Goal: Task Accomplishment & Management: Manage account settings

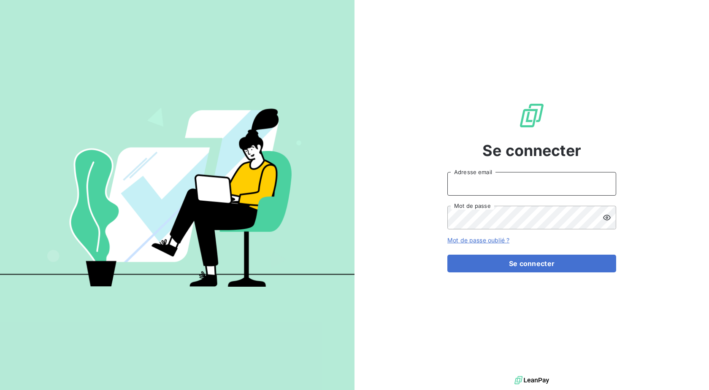
drag, startPoint x: 506, startPoint y: 179, endPoint x: 501, endPoint y: 193, distance: 14.3
click at [506, 179] on input "Adresse email" at bounding box center [531, 184] width 169 height 24
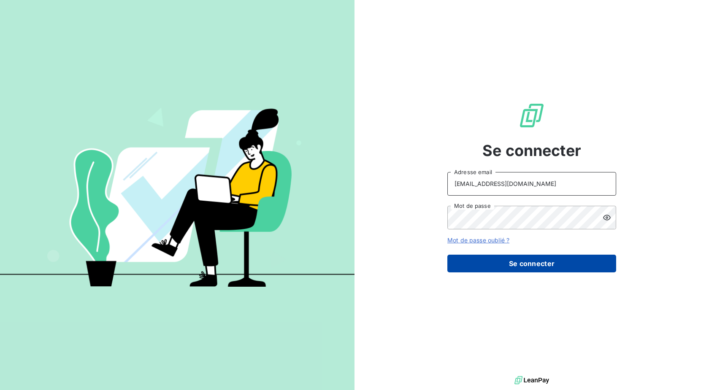
type input "[EMAIL_ADDRESS][DOMAIN_NAME]"
click at [497, 261] on button "Se connecter" at bounding box center [531, 264] width 169 height 18
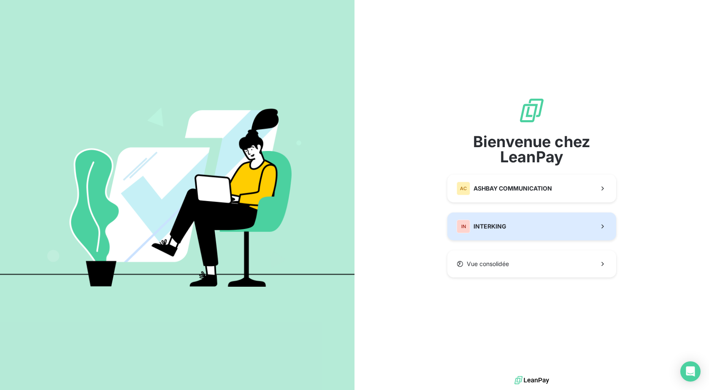
click at [495, 229] on span "INTERKING" at bounding box center [489, 226] width 33 height 8
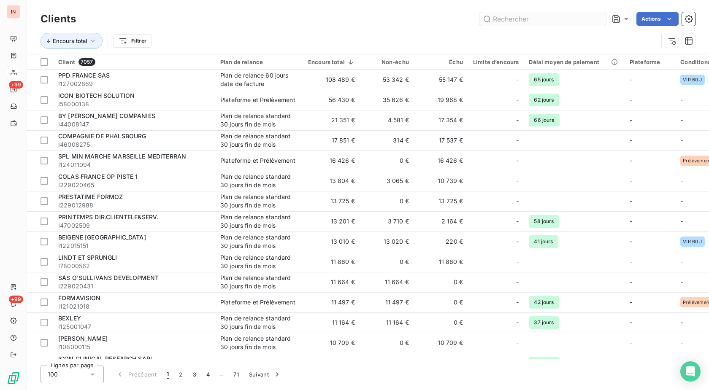
click at [516, 22] on input "text" at bounding box center [542, 18] width 127 height 13
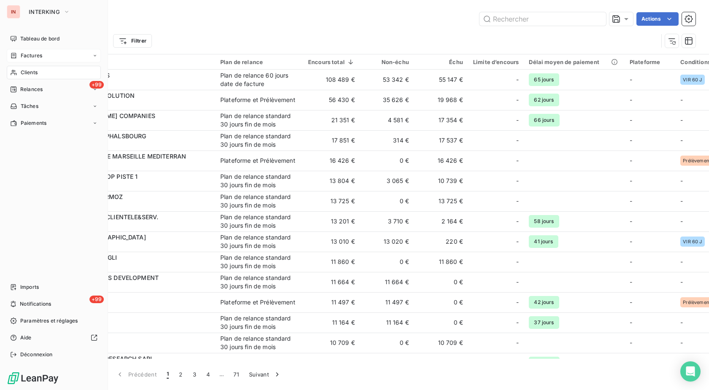
click at [22, 57] on span "Factures" at bounding box center [32, 56] width 22 height 8
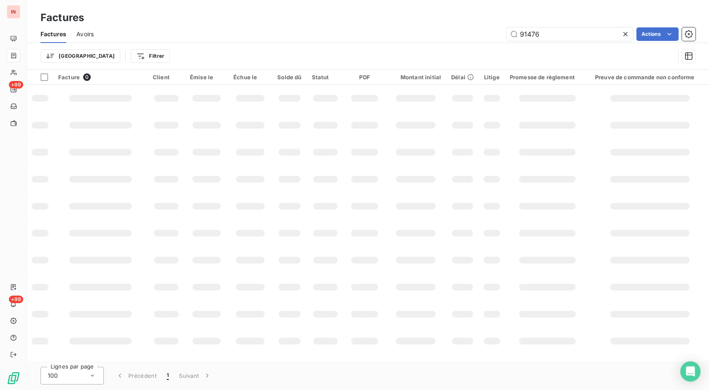
drag, startPoint x: 526, startPoint y: 33, endPoint x: 469, endPoint y: 36, distance: 57.8
click at [506, 35] on input "91476" at bounding box center [569, 33] width 127 height 13
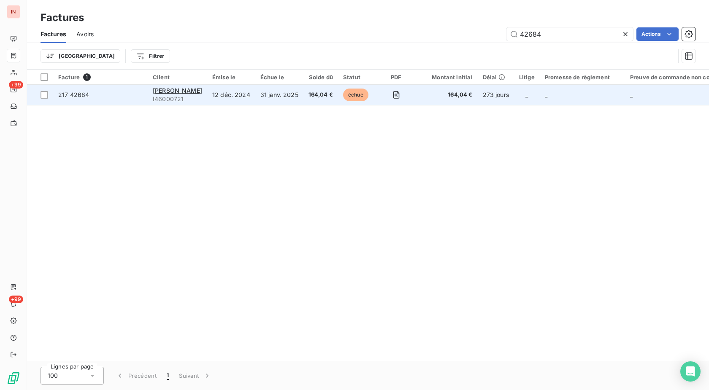
type input "42684"
click at [220, 96] on td "12 déc. 2024" at bounding box center [231, 95] width 48 height 20
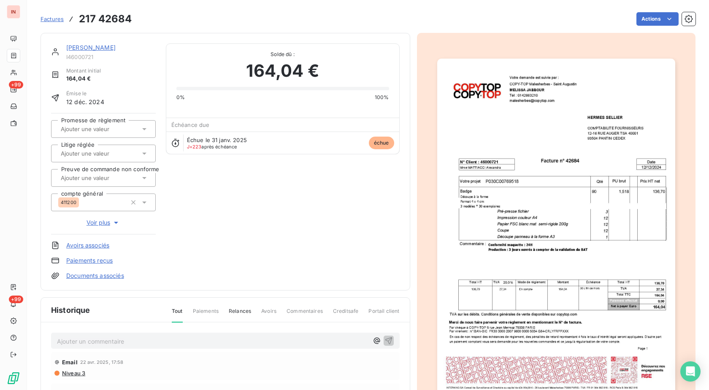
click at [100, 48] on link "[PERSON_NAME]" at bounding box center [90, 47] width 49 height 7
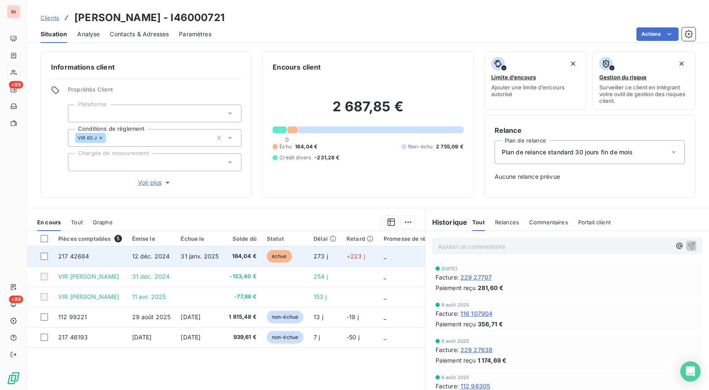
click at [228, 259] on td "164,04 €" at bounding box center [243, 256] width 38 height 20
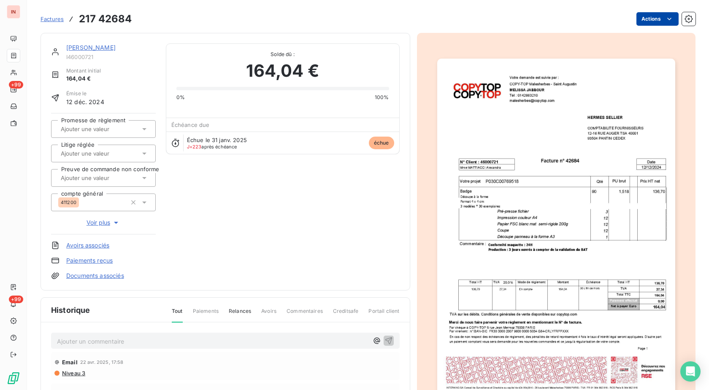
click at [642, 19] on html "IN +99 +99 Factures 217 42684 Actions [PERSON_NAME] I46000721 Montant initial 1…" at bounding box center [354, 195] width 709 height 390
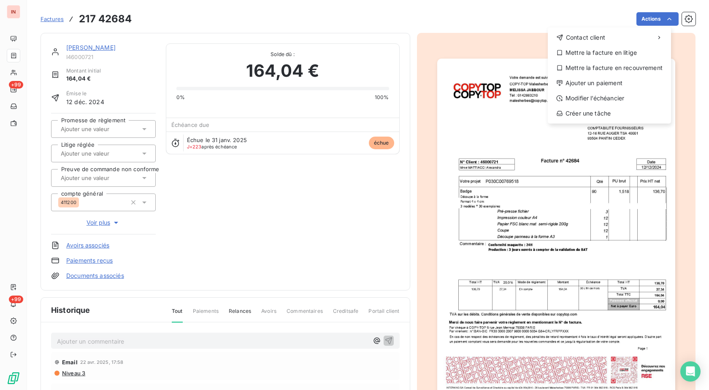
click at [102, 43] on html "IN +99 +99 Factures [PHONE_NUMBER] Actions Contact client Mettre la facture en …" at bounding box center [354, 195] width 709 height 390
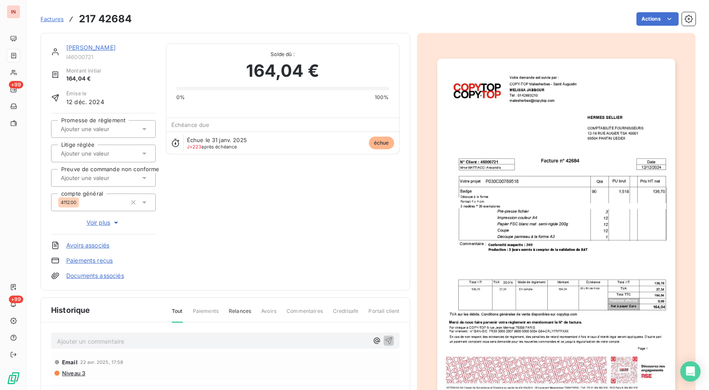
click at [102, 48] on link "[PERSON_NAME]" at bounding box center [90, 47] width 49 height 7
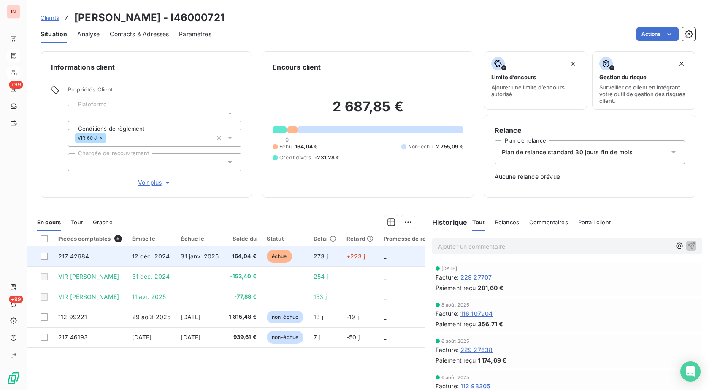
click at [141, 253] on span "12 déc. 2024" at bounding box center [151, 256] width 38 height 7
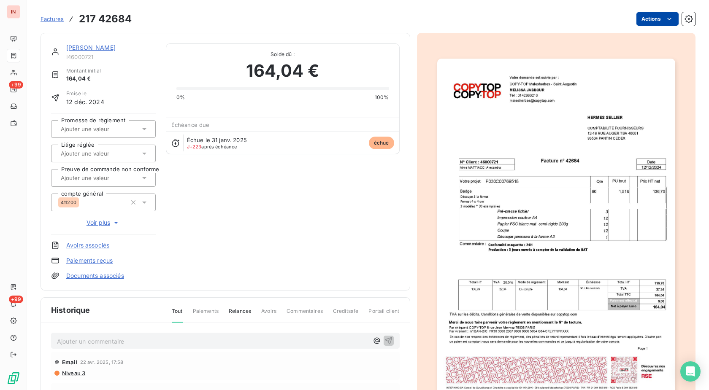
click at [641, 20] on html "IN +99 +99 Factures 217 42684 Actions [PERSON_NAME] I46000721 Montant initial 1…" at bounding box center [354, 195] width 709 height 390
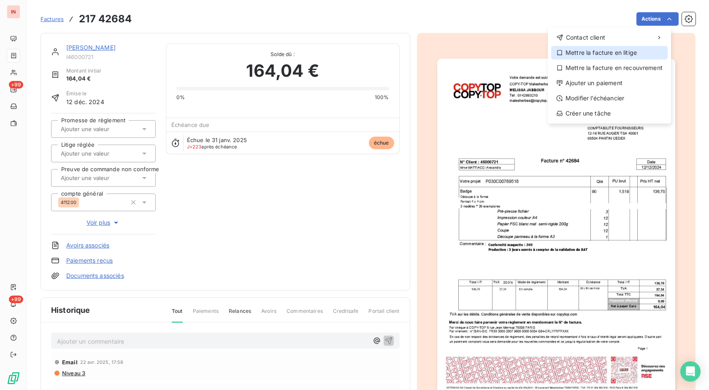
click at [609, 56] on div "Mettre la facture en litige" at bounding box center [609, 52] width 116 height 13
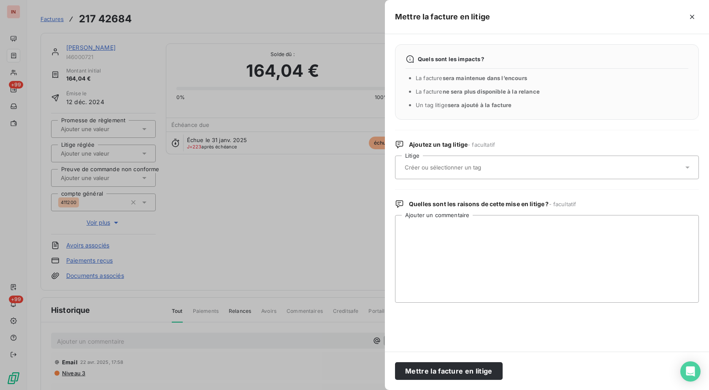
click at [468, 171] on input "text" at bounding box center [465, 168] width 123 height 8
click at [466, 237] on textarea "Ajouter un commentaire" at bounding box center [547, 259] width 304 height 88
click at [511, 228] on textarea "Ajouter un commentaire" at bounding box center [547, 259] width 304 height 88
paste textarea "Bonjour, Nous avons reçu la facture ci-joint qui ne nous concerne pas. Merci d’…"
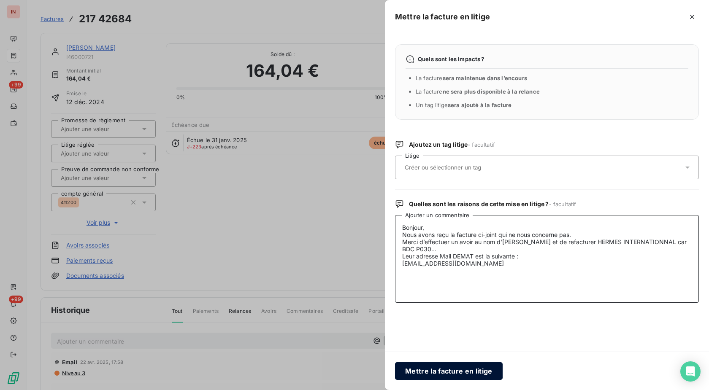
type textarea "Bonjour, Nous avons reçu la facture ci-joint qui ne nous concerne pas. Merci d’…"
click at [454, 365] on button "Mettre la facture en litige" at bounding box center [449, 371] width 108 height 18
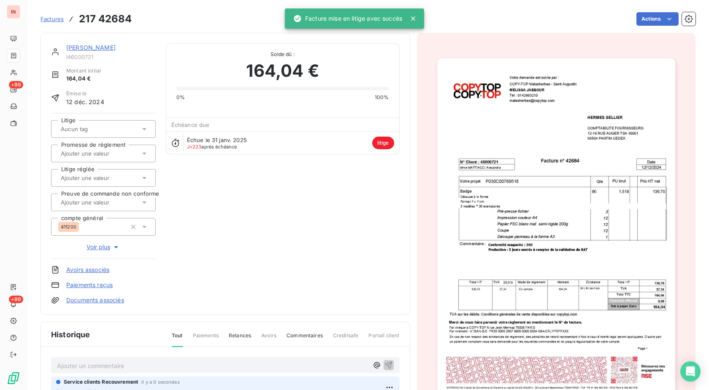
click at [104, 128] on div at bounding box center [99, 129] width 82 height 11
click at [215, 204] on div "[PERSON_NAME] I46000721 Montant initial 164,04 € Émise le [DATE] Litige Aucune …" at bounding box center [225, 173] width 348 height 261
click at [97, 248] on span "Voir plus" at bounding box center [103, 247] width 34 height 8
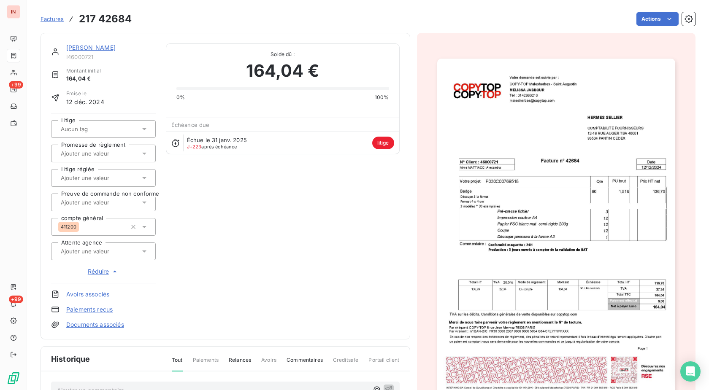
click at [98, 252] on input "text" at bounding box center [102, 252] width 85 height 8
type input "mal"
click at [88, 272] on div "MAL" at bounding box center [108, 273] width 81 height 13
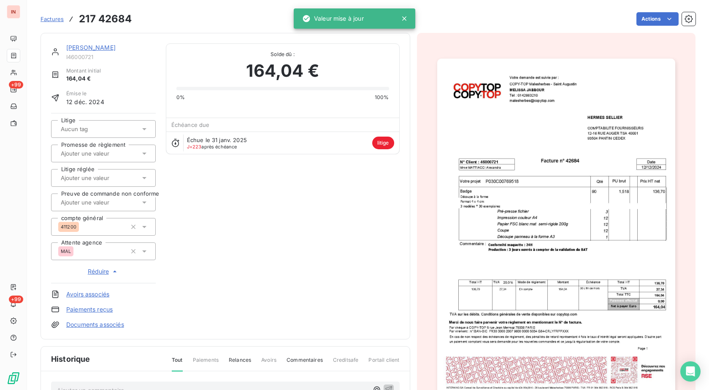
click at [100, 48] on link "[PERSON_NAME]" at bounding box center [90, 47] width 49 height 7
